Goal: Task Accomplishment & Management: Use online tool/utility

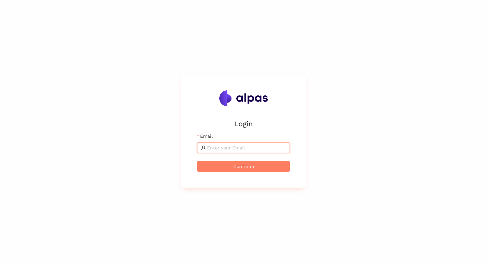
click at [230, 145] on input "Email" at bounding box center [246, 147] width 79 height 7
type input "[PERSON_NAME][EMAIL_ADDRESS]"
click at [231, 163] on button "Continue" at bounding box center [243, 166] width 93 height 11
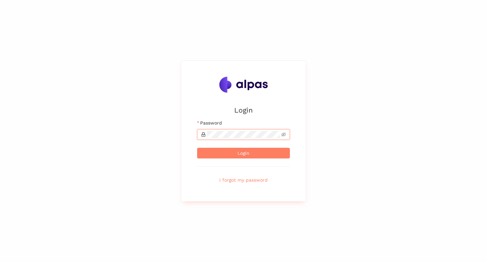
click at [197, 148] on button "Login" at bounding box center [243, 153] width 93 height 11
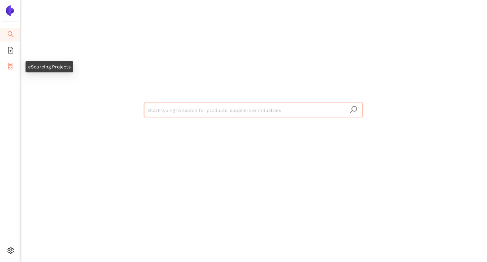
click at [11, 63] on icon "container" at bounding box center [10, 66] width 7 height 7
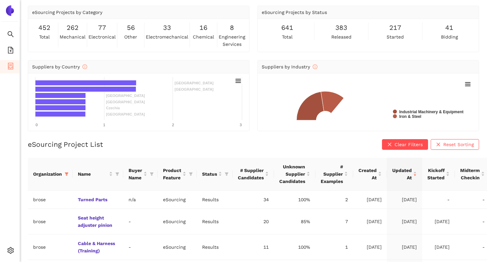
scroll to position [49, 0]
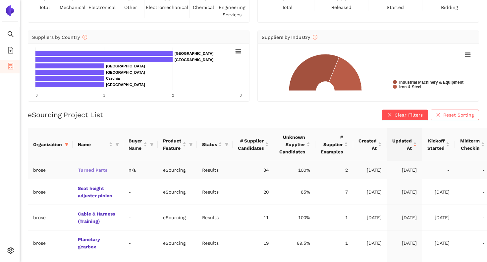
click at [0, 0] on link "Turned Parts" at bounding box center [0, 0] width 0 height 0
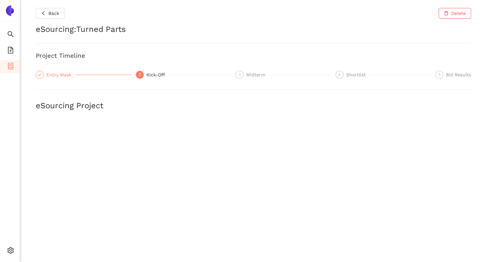
click at [64, 73] on div "Entry Mask" at bounding box center [60, 75] width 29 height 8
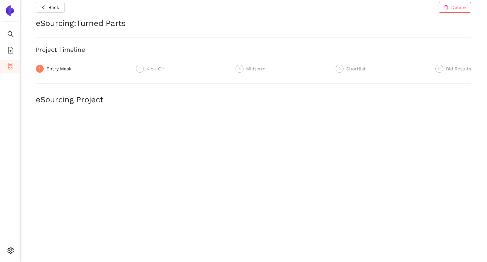
scroll to position [7, 0]
click at [152, 66] on div "Kick-Off" at bounding box center [158, 68] width 23 height 8
click at [351, 67] on div "Shortlist" at bounding box center [359, 68] width 24 height 8
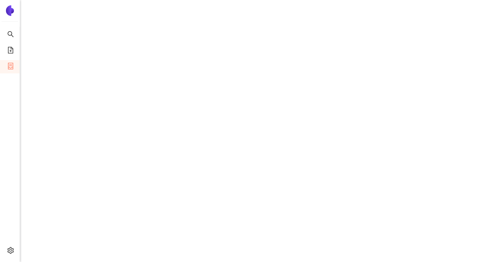
scroll to position [601, 0]
click at [32, 200] on li "Internal Area" at bounding box center [47, 202] width 55 height 13
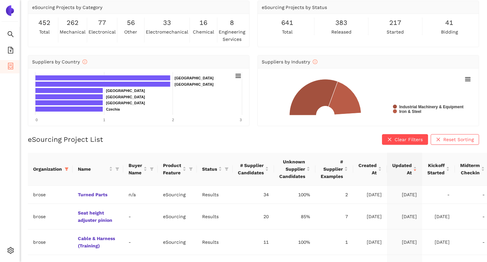
scroll to position [76, 0]
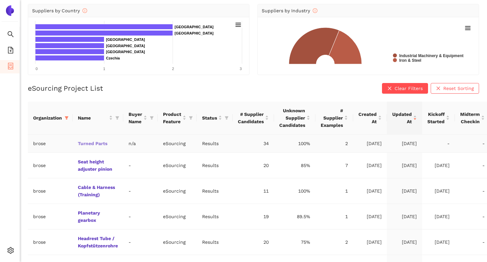
click at [0, 0] on link "Turned Parts" at bounding box center [0, 0] width 0 height 0
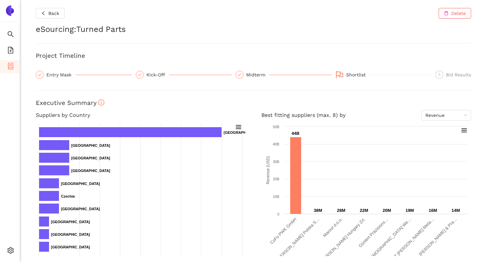
click at [346, 74] on div "Shortlist" at bounding box center [384, 75] width 96 height 9
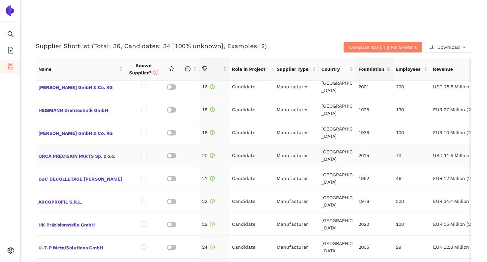
scroll to position [383, 0]
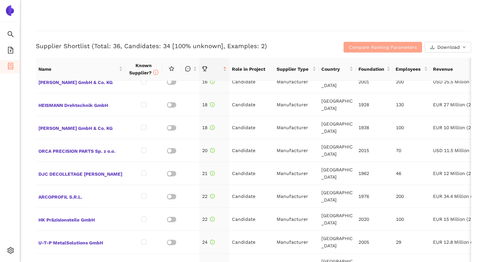
click at [367, 47] on span "Compare Ranking Parameters" at bounding box center [383, 46] width 68 height 7
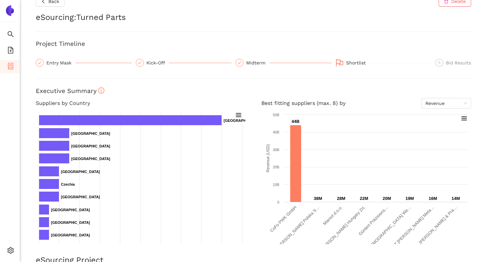
scroll to position [0, 0]
